Goal: Navigation & Orientation: Go to known website

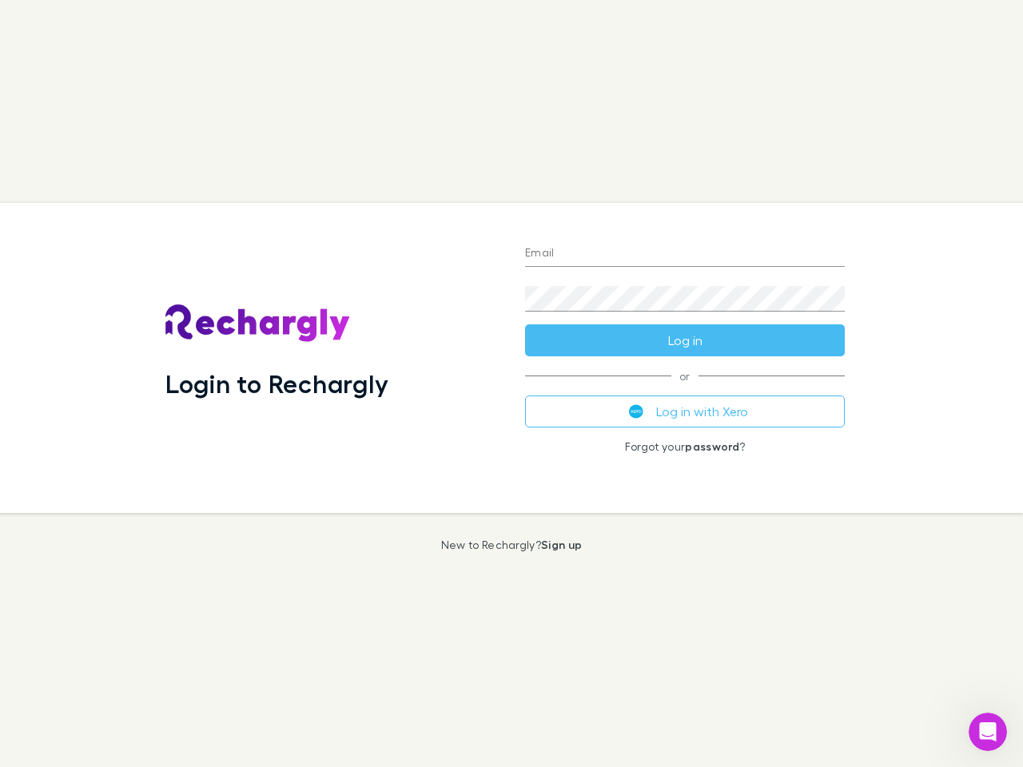
click at [511, 384] on div "Login to Rechargly" at bounding box center [333, 358] width 360 height 310
click at [685, 254] on input "Email" at bounding box center [685, 254] width 320 height 26
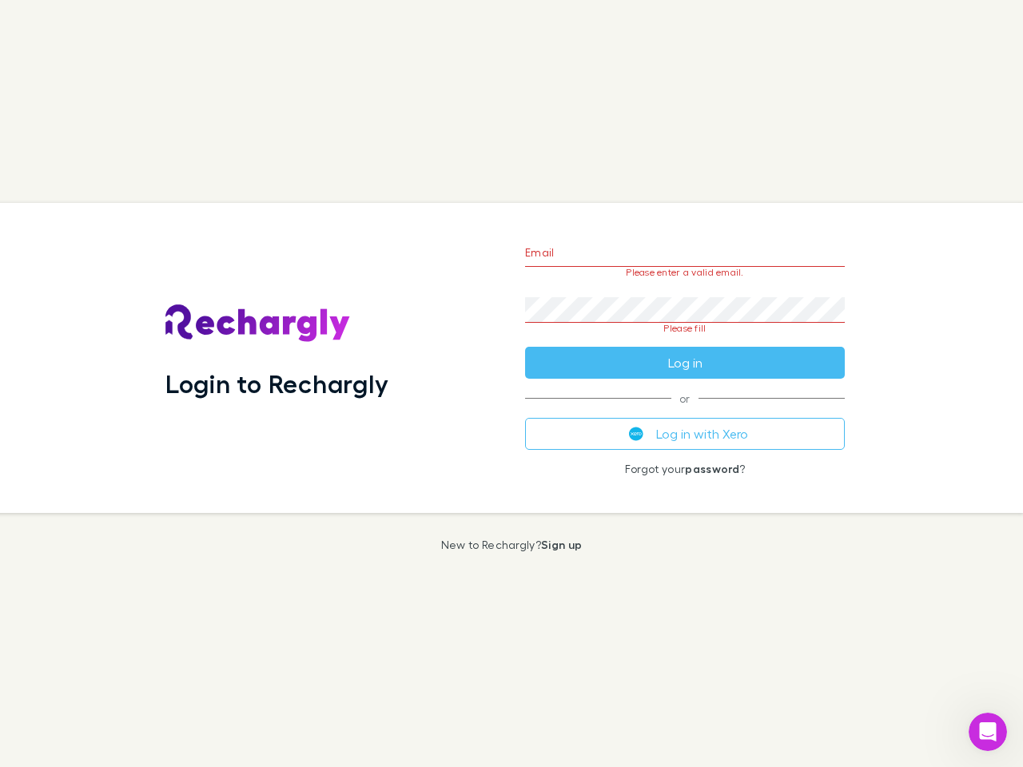
click at [685, 340] on form "Email Please enter a valid email. Password Please fill Log in" at bounding box center [685, 304] width 320 height 150
click at [685, 412] on div "Email Please enter a valid email. Password Please fill Log in or Log in with Xe…" at bounding box center [684, 358] width 345 height 310
click at [988, 732] on icon "Open Intercom Messenger" at bounding box center [988, 732] width 26 height 26
